Goal: Information Seeking & Learning: Check status

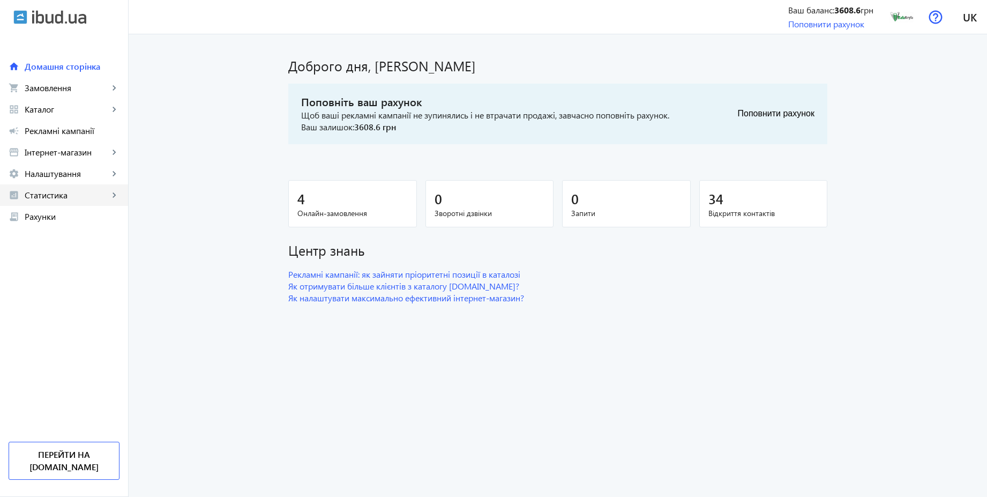
click at [64, 197] on span "Статистика" at bounding box center [67, 195] width 84 height 11
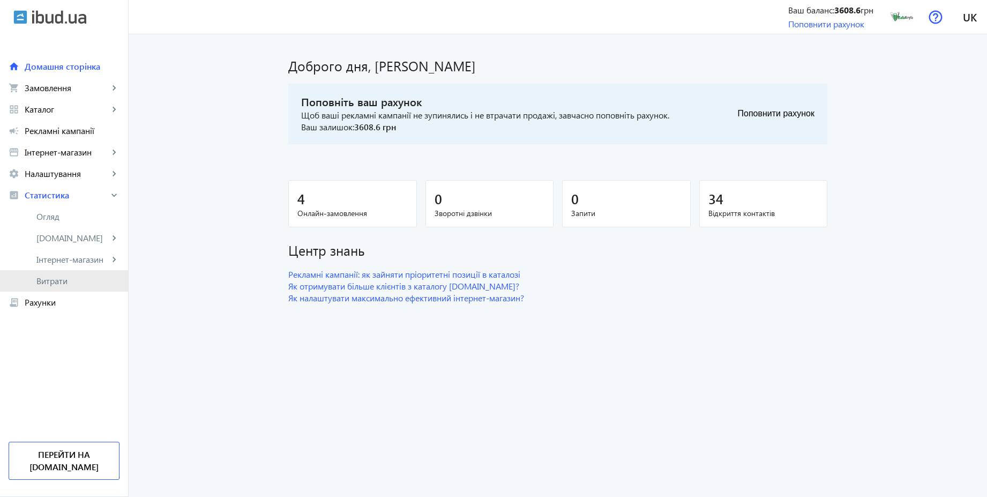
click at [57, 281] on span "Витрати" at bounding box center [77, 280] width 83 height 11
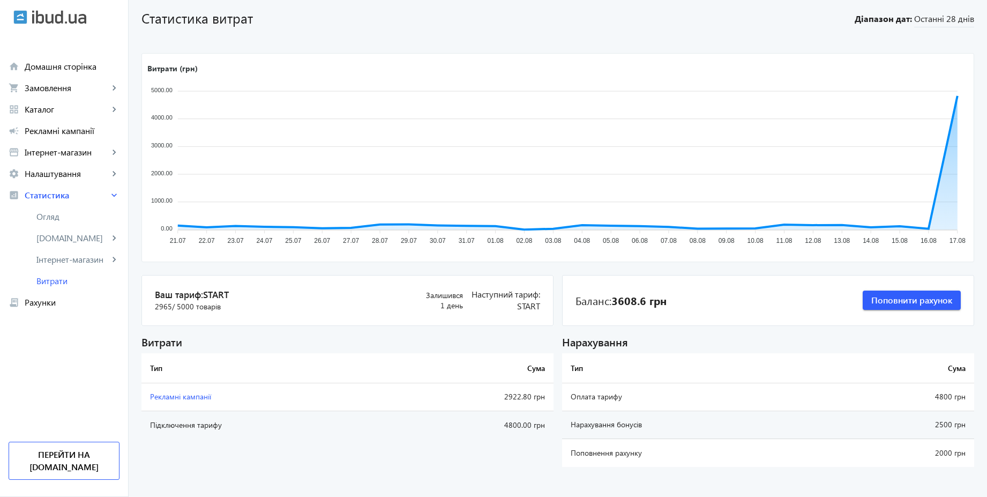
scroll to position [49, 0]
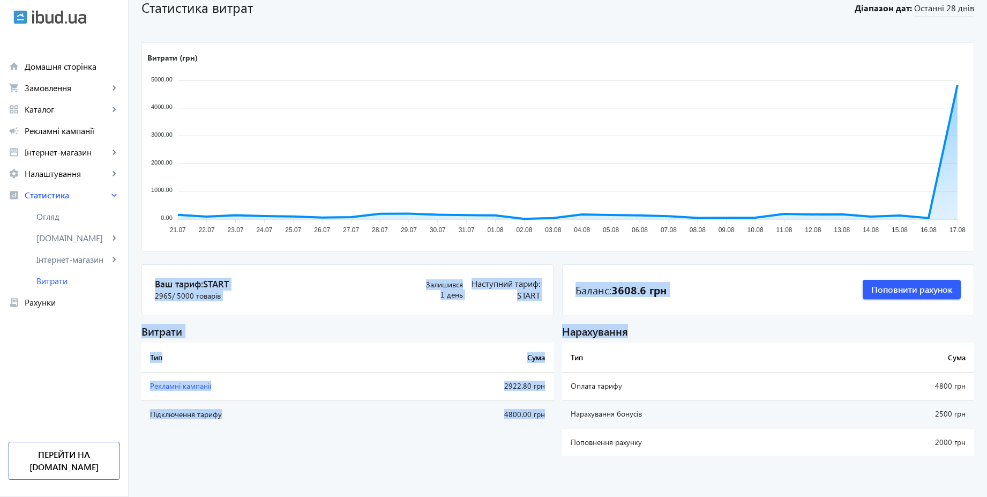
drag, startPoint x: 993, startPoint y: 442, endPoint x: 993, endPoint y: 79, distance: 362.8
click at [986, 79] on html "arrow_back home Домашня сторінка shopping_cart Замовлення keyboard_arrow_right …" at bounding box center [493, 224] width 987 height 546
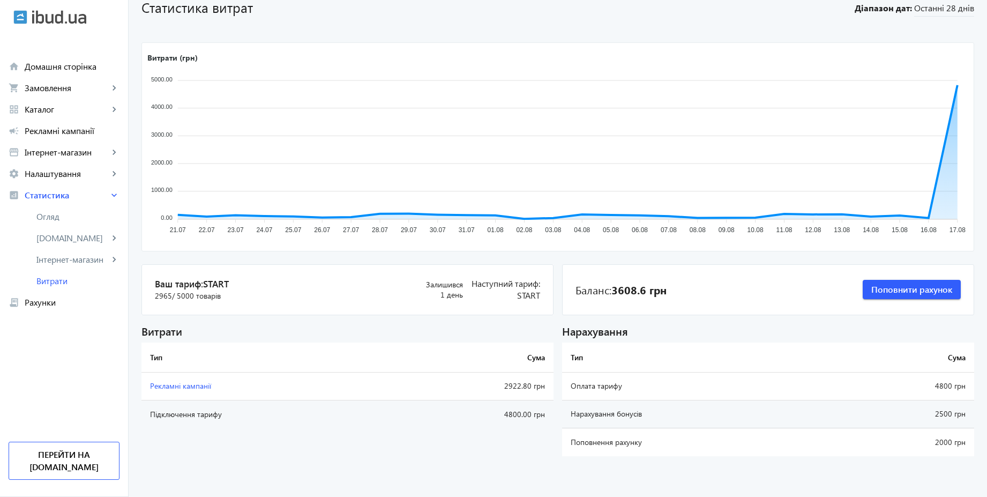
click at [718, 26] on div "Статистика витрат Діапазон дат: Останні 28 днів Витрати (грн) 5000.00 5000.00 4…" at bounding box center [558, 229] width 858 height 462
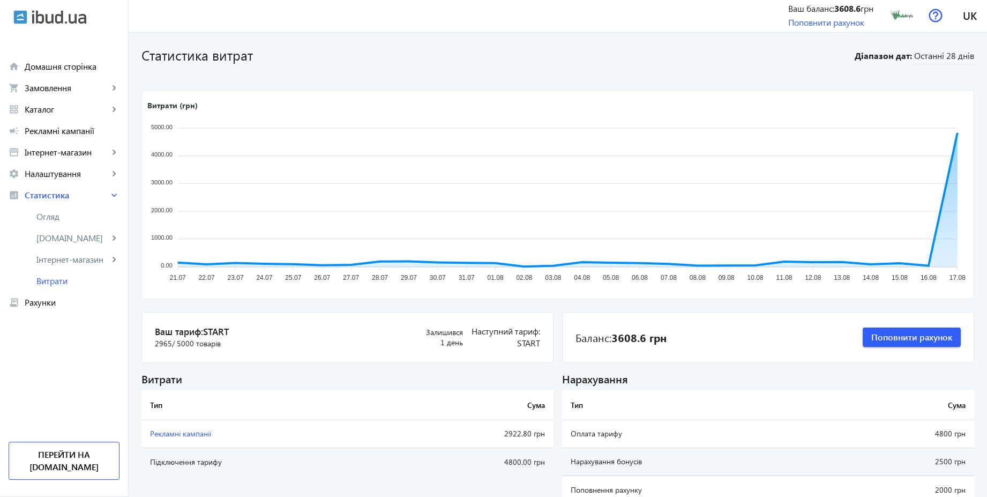
scroll to position [0, 0]
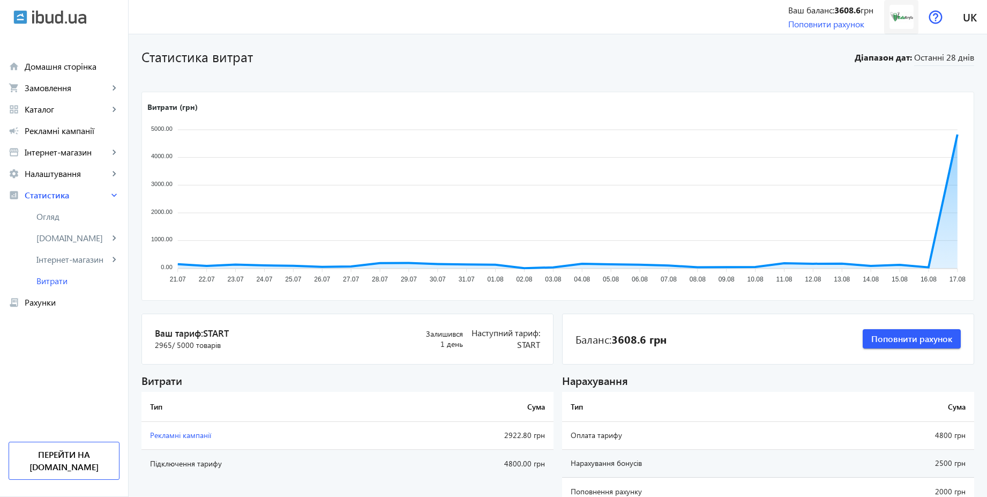
click at [910, 11] on img at bounding box center [902, 17] width 24 height 24
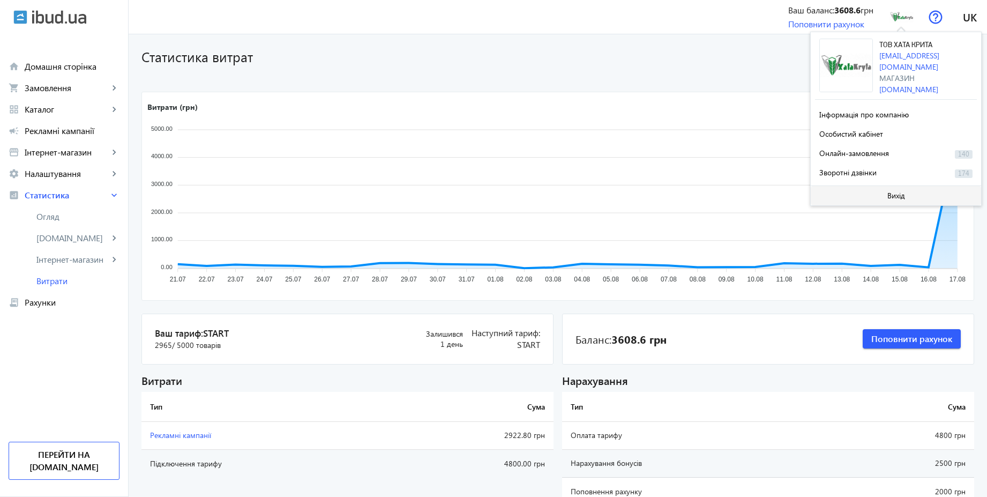
click at [893, 191] on span "Вихід" at bounding box center [896, 195] width 18 height 9
